Goal: Task Accomplishment & Management: Manage account settings

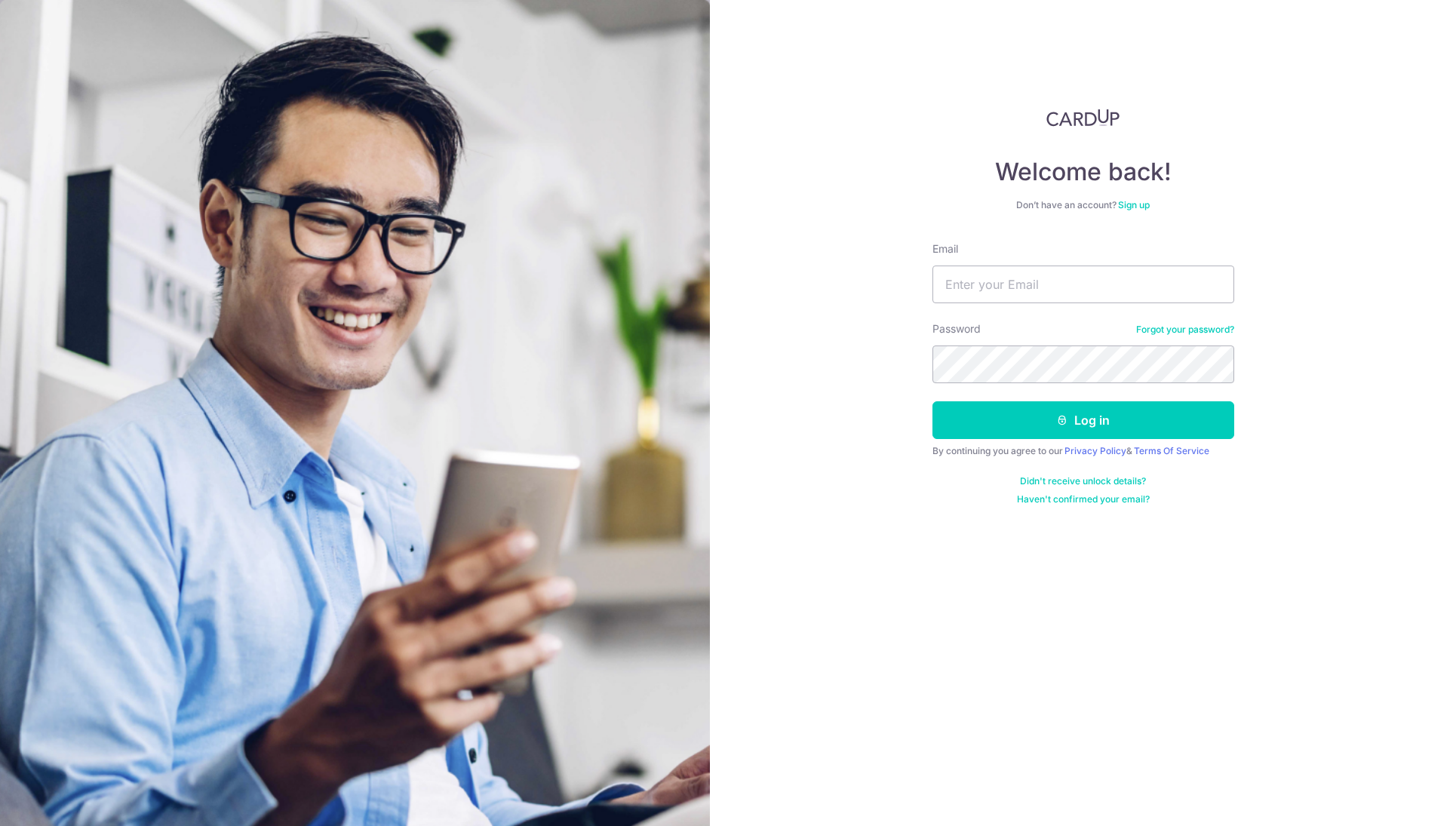
click at [1126, 261] on div "Email" at bounding box center [1083, 273] width 302 height 62
type input "[EMAIL_ADDRESS][DOMAIN_NAME]"
click at [1083, 420] on button "Log in" at bounding box center [1083, 420] width 302 height 38
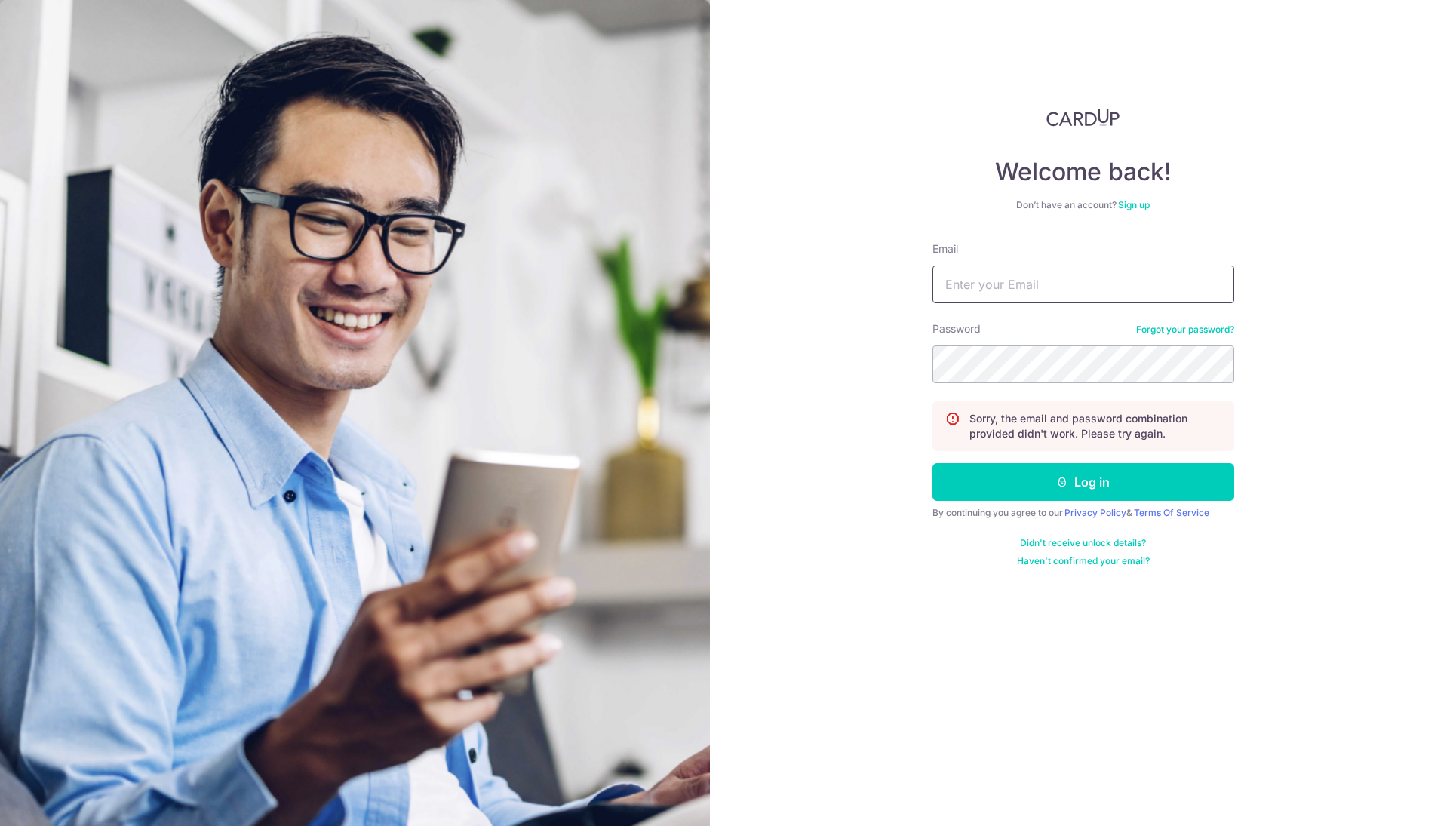
click at [1002, 277] on input "Email" at bounding box center [1083, 284] width 302 height 38
type input "elizab"
type input "[EMAIL_ADDRESS][DOMAIN_NAME]"
click at [1083, 482] on button "Log in" at bounding box center [1083, 482] width 302 height 38
